Goal: Communication & Community: Answer question/provide support

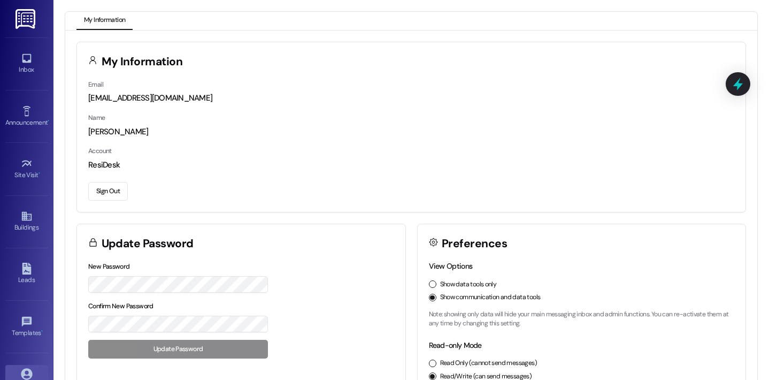
click at [28, 83] on div "Inbox Go to Inbox" at bounding box center [26, 63] width 43 height 52
click at [27, 65] on div "Inbox" at bounding box center [26, 69] width 53 height 11
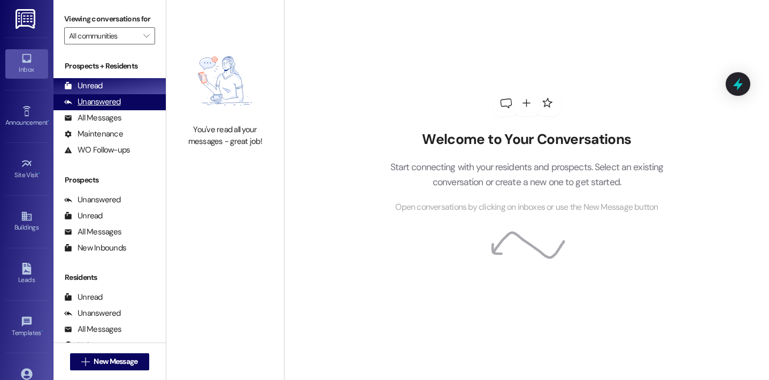
click at [128, 110] on div "Unanswered (0)" at bounding box center [109, 102] width 112 height 16
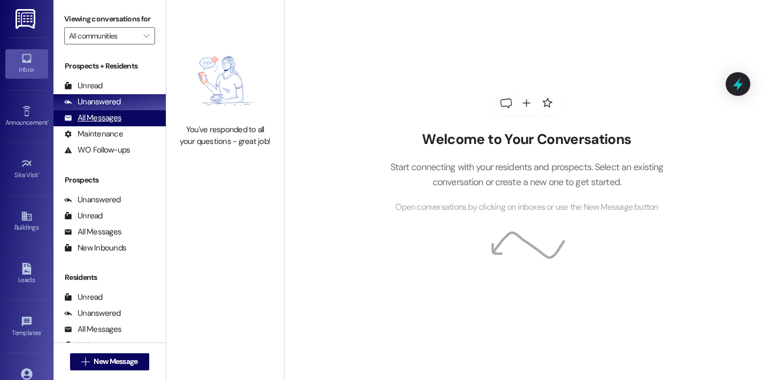
click at [125, 126] on div "All Messages (undefined)" at bounding box center [109, 118] width 112 height 16
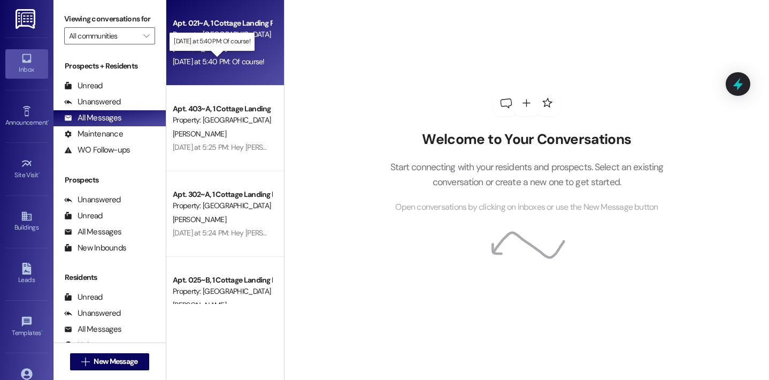
click at [222, 62] on div "Yesterday at 5:40 PM: Of course! Yesterday at 5:40 PM: Of course!" at bounding box center [219, 62] width 92 height 10
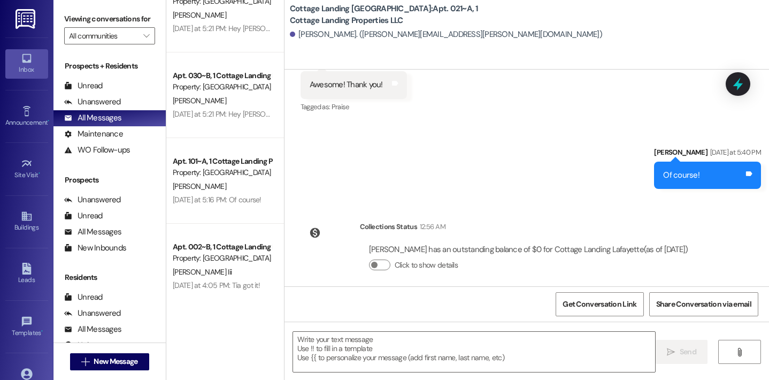
scroll to position [633, 0]
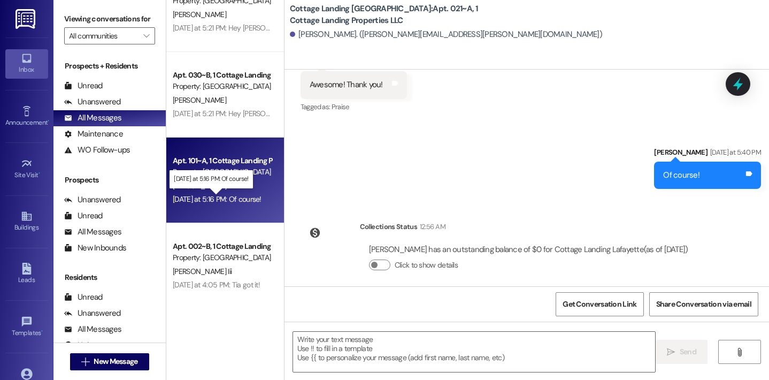
click at [249, 198] on div "Yesterday at 5:16 PM: Of course! Yesterday at 5:16 PM: Of course!" at bounding box center [217, 199] width 89 height 10
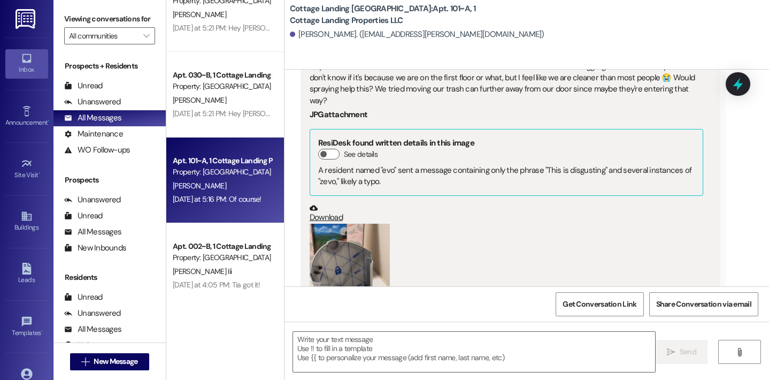
scroll to position [21690, 0]
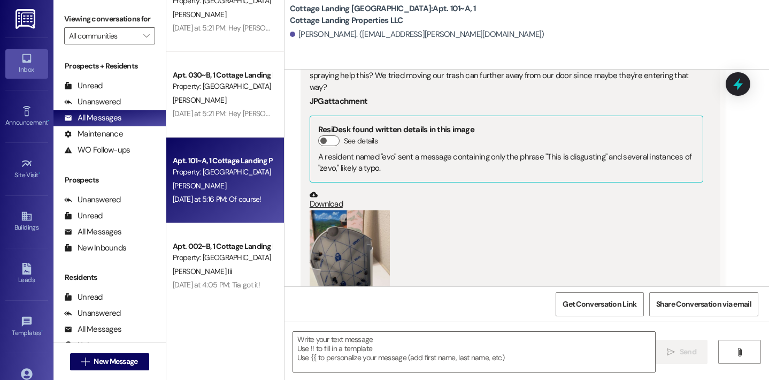
click at [370, 213] on button "Zoom image" at bounding box center [350, 281] width 80 height 143
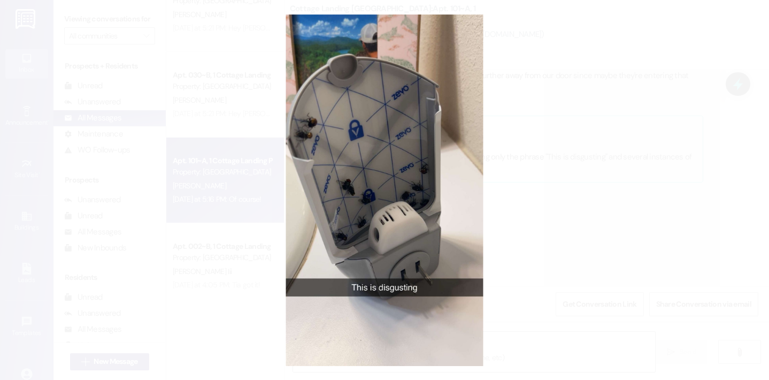
click at [498, 201] on button "Unzoom image" at bounding box center [384, 190] width 769 height 380
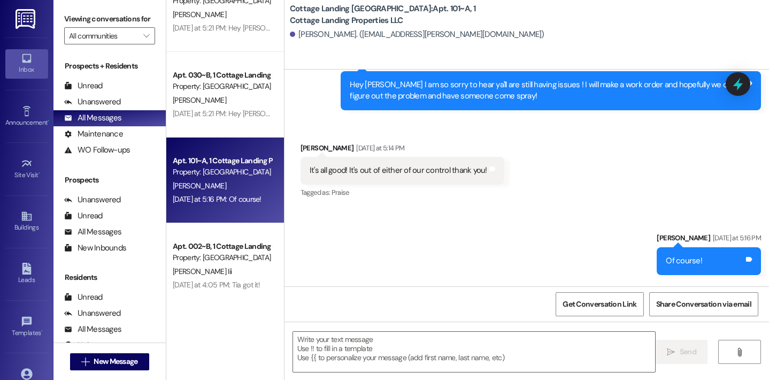
scroll to position [22074, 0]
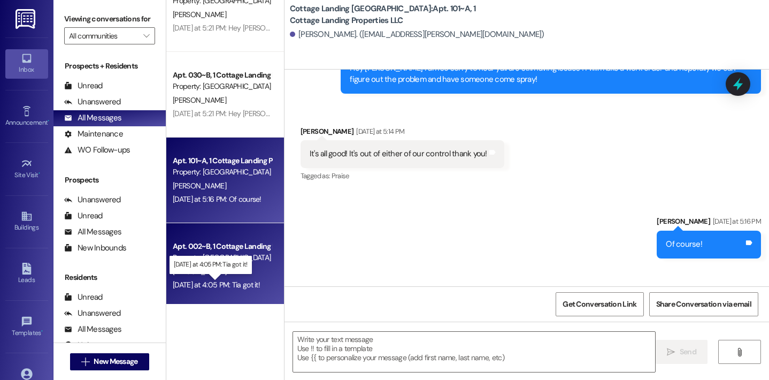
click at [247, 286] on div "Yesterday at 4:05 PM: Tia got it! Yesterday at 4:05 PM: Tia got it!" at bounding box center [216, 285] width 87 height 10
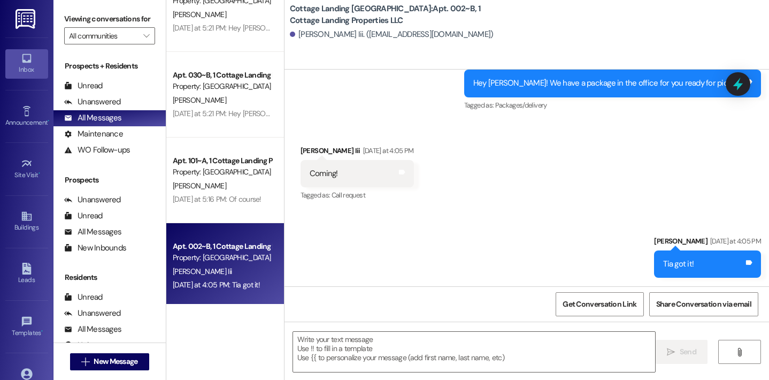
scroll to position [1937, 0]
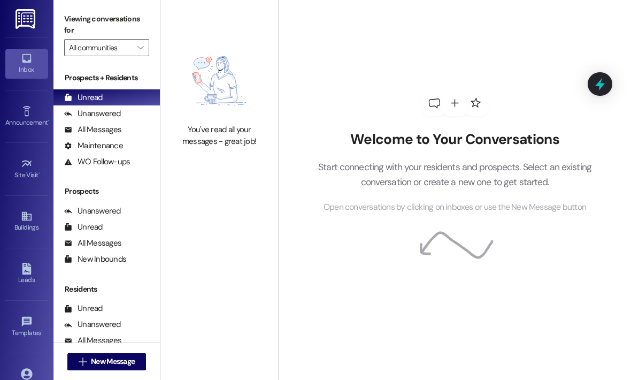
click at [201, 121] on div "You've read all your messages - great job!" at bounding box center [219, 95] width 118 height 190
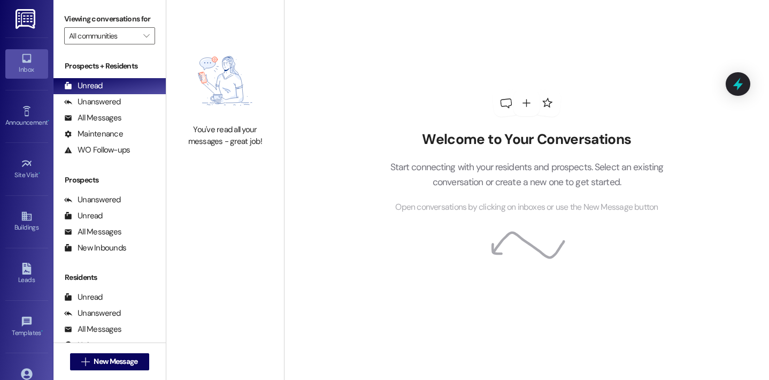
click at [319, 155] on div "Welcome to Your Conversations Start connecting with your residents and prospect…" at bounding box center [526, 190] width 485 height 380
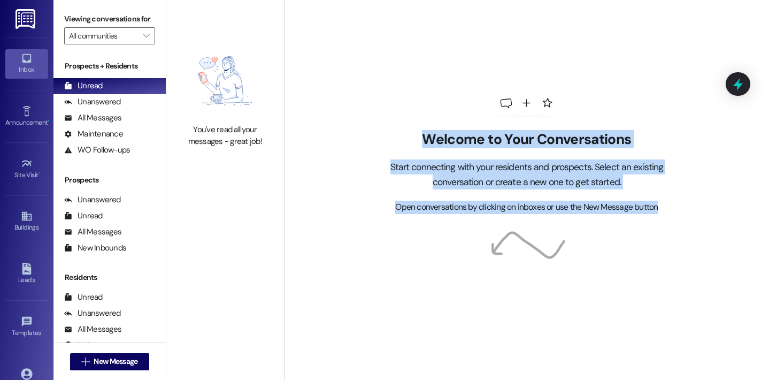
drag, startPoint x: 325, startPoint y: 131, endPoint x: 504, endPoint y: 298, distance: 244.8
click at [504, 298] on div "Welcome to Your Conversations Start connecting with your residents and prospect…" at bounding box center [526, 190] width 485 height 380
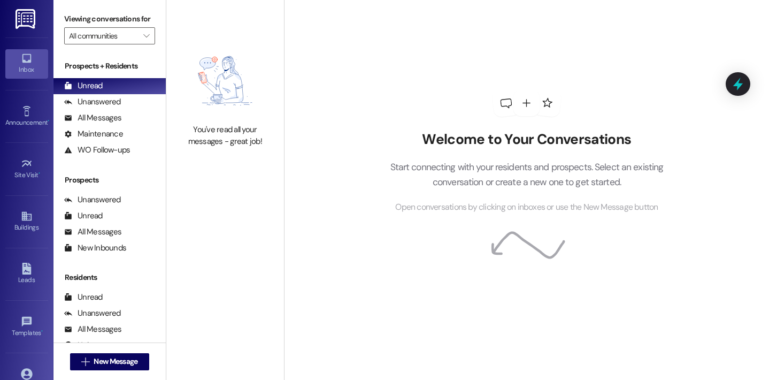
click at [508, 236] on icon at bounding box center [526, 246] width 79 height 78
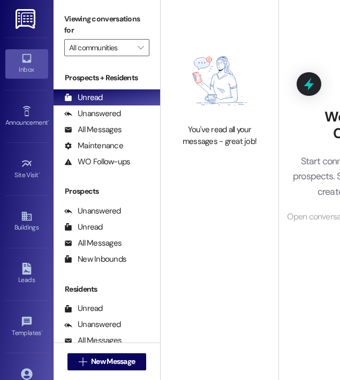
click at [210, 168] on div "You've read all your messages - great job!" at bounding box center [219, 95] width 118 height 190
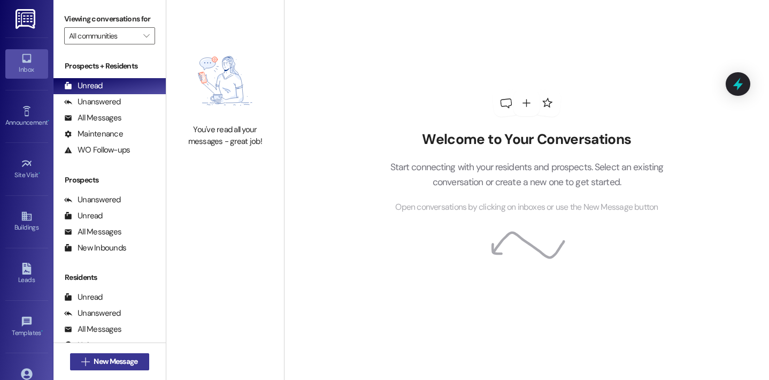
click at [119, 366] on span "New Message" at bounding box center [116, 361] width 44 height 11
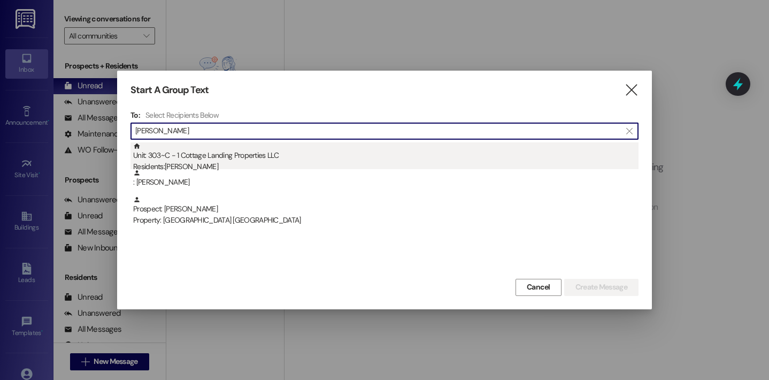
type input "carmen"
click at [230, 164] on div "Residents: Carmen Montgomery" at bounding box center [385, 166] width 505 height 11
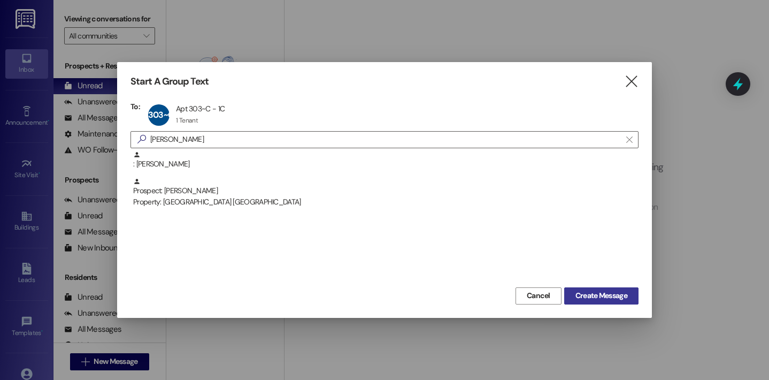
click at [578, 299] on span "Create Message" at bounding box center [601, 295] width 52 height 11
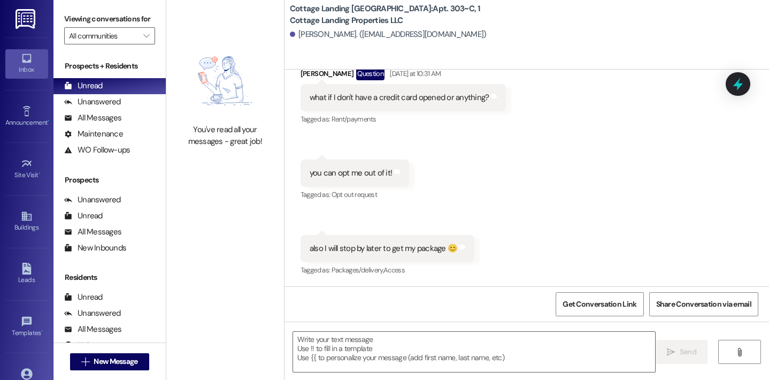
scroll to position [2583, 0]
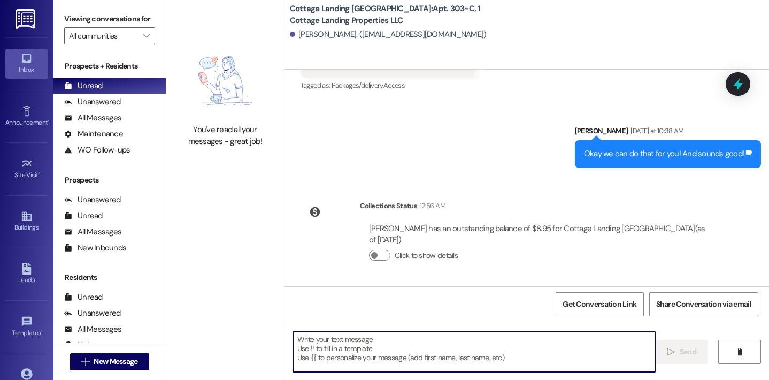
click at [380, 354] on textarea at bounding box center [474, 352] width 363 height 40
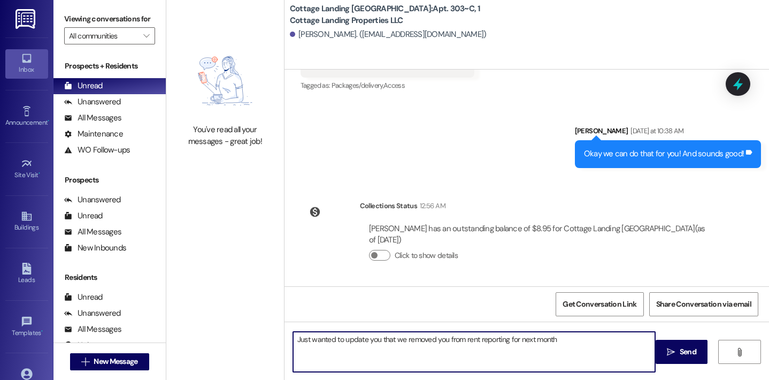
type textarea "Just wanted to update you that we removed you from rent reporting for next mont…"
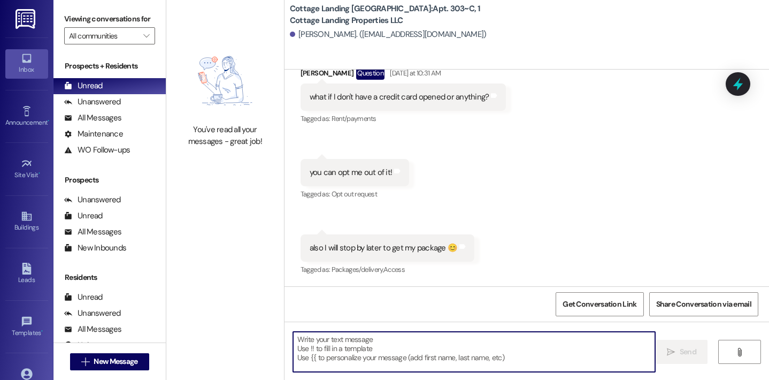
scroll to position [2657, 0]
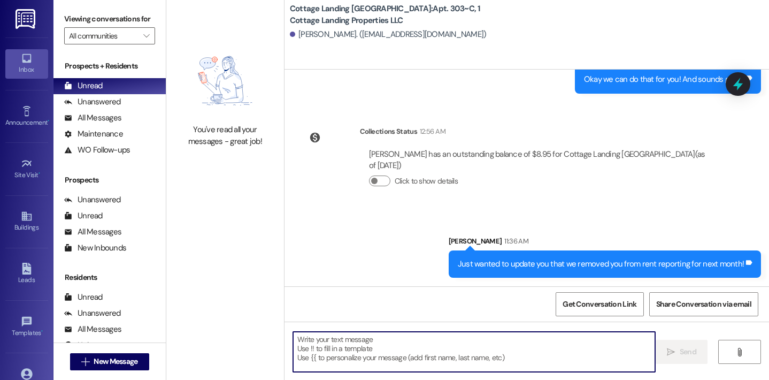
click at [363, 351] on textarea at bounding box center [474, 352] width 363 height 40
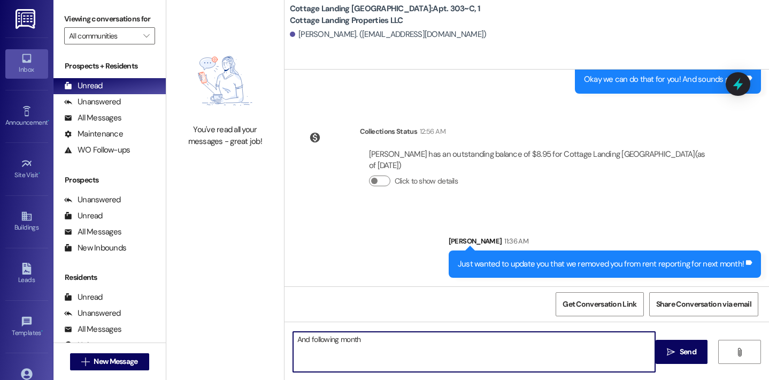
type textarea "And following months"
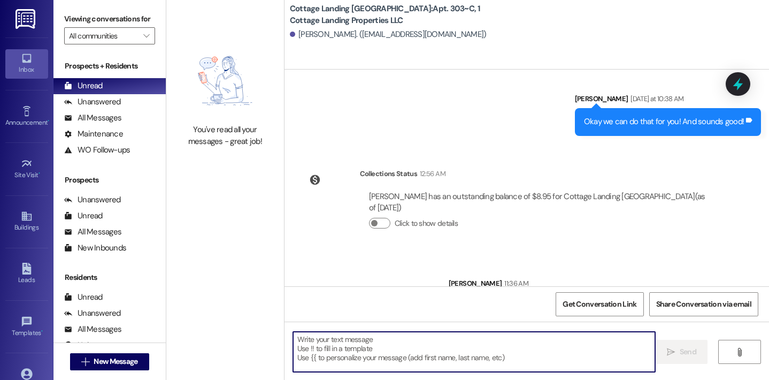
scroll to position [2732, 0]
